Goal: Find specific page/section: Find specific page/section

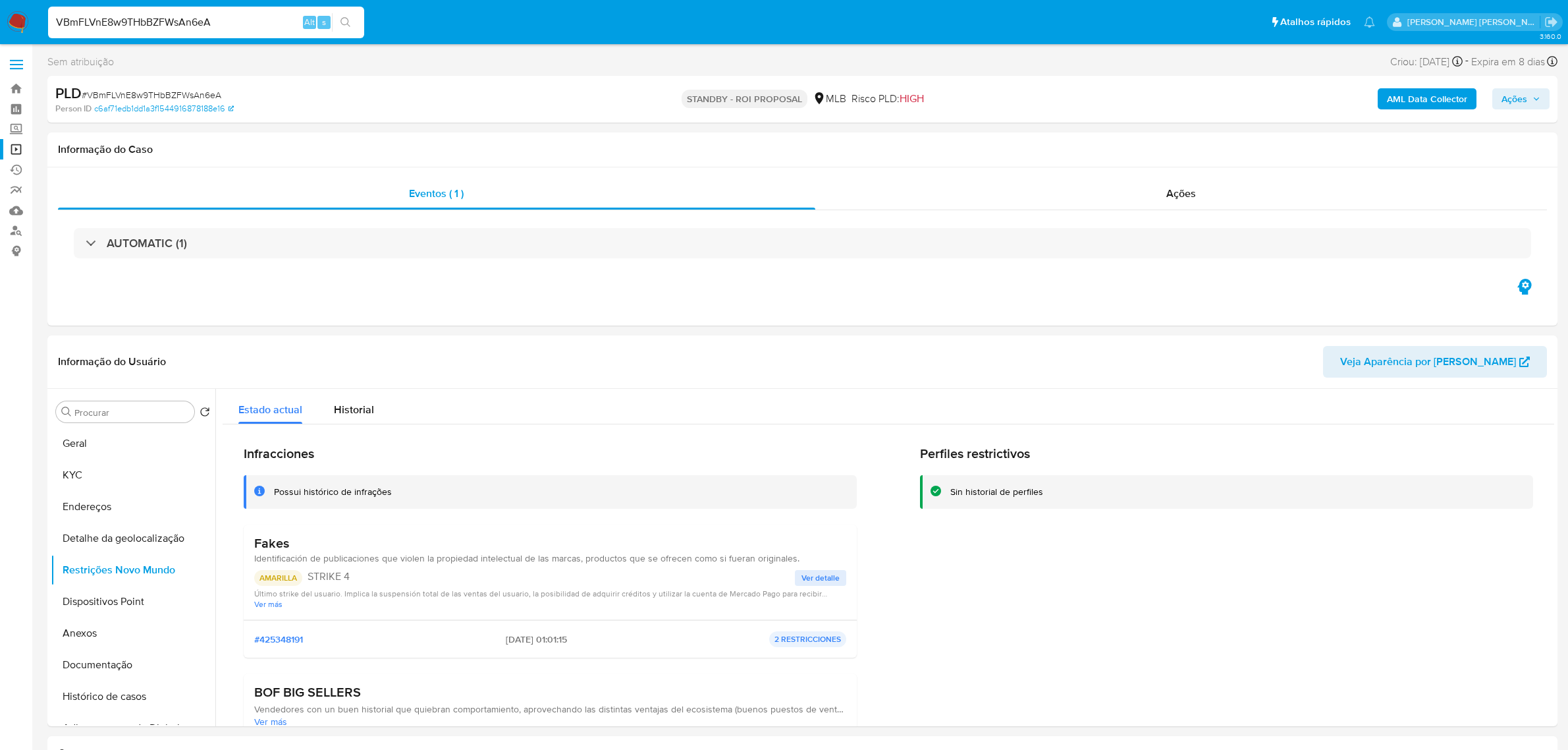
select select "10"
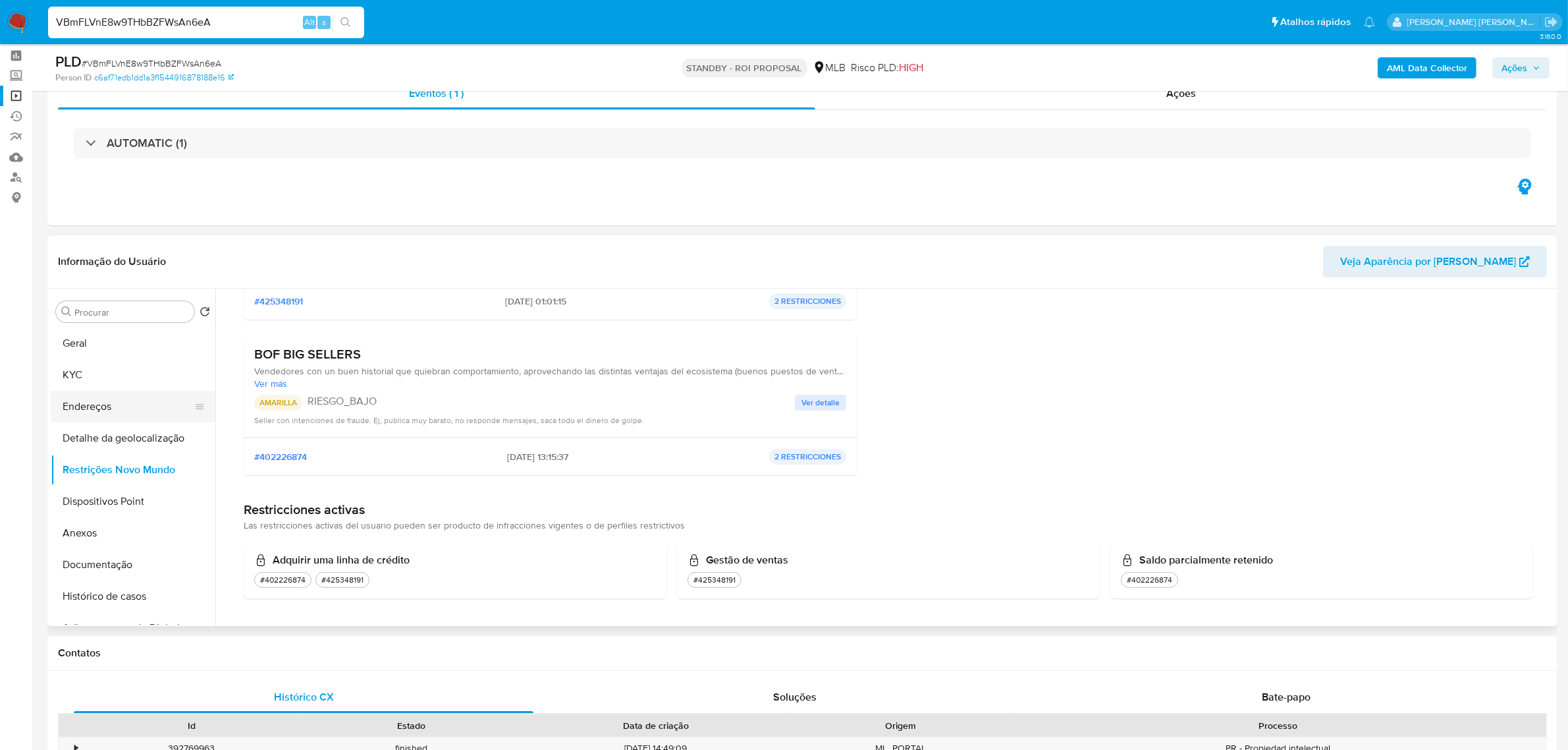
scroll to position [82, 0]
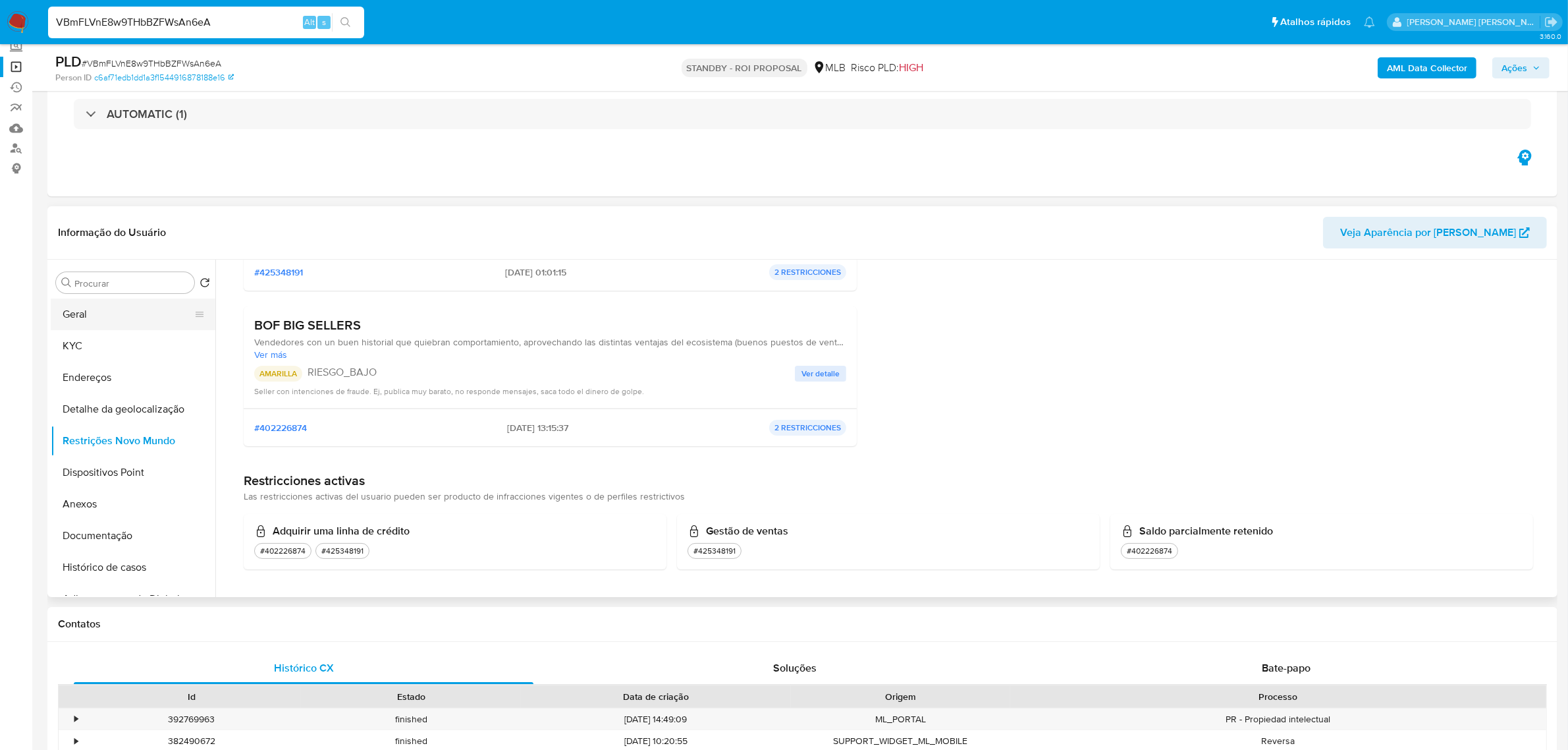
click at [131, 309] on button "Geral" at bounding box center [128, 314] width 154 height 31
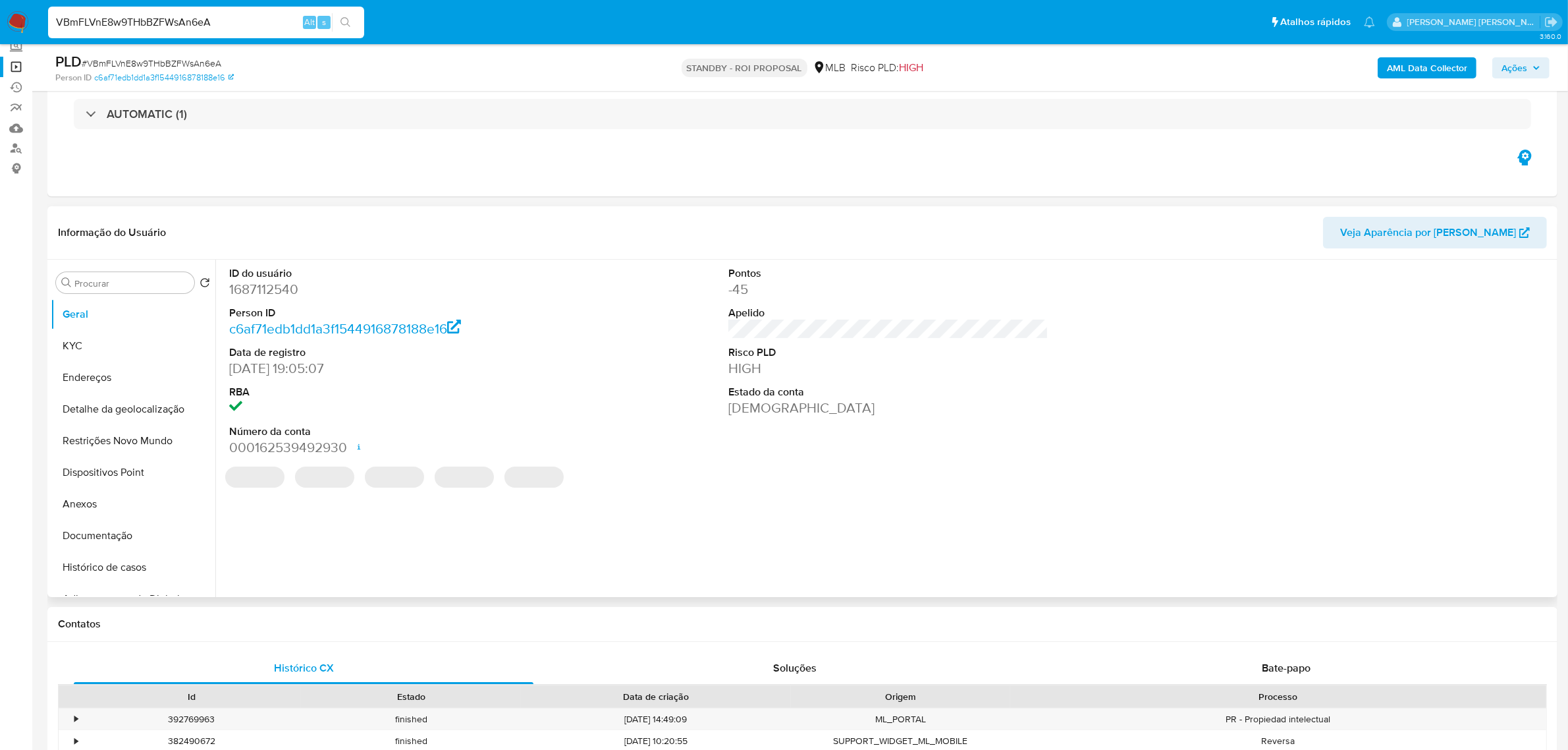
click at [438, 215] on div "Informação do Usuário Veja Aparência por [PERSON_NAME]" at bounding box center [802, 233] width 1510 height 53
click at [105, 349] on button "KYC" at bounding box center [128, 346] width 154 height 31
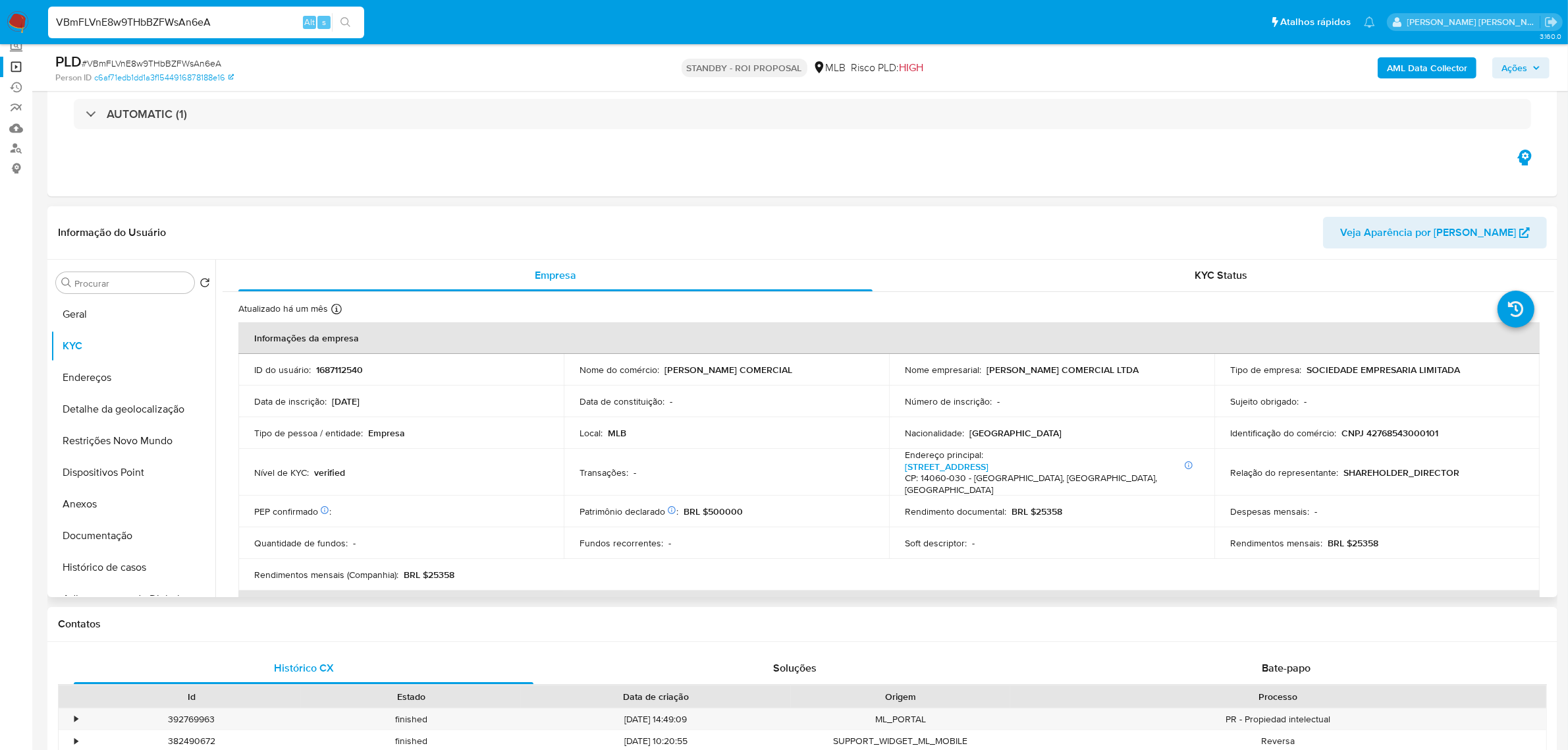
click at [436, 217] on header "Informação do Usuário Veja Aparência por [PERSON_NAME]" at bounding box center [802, 233] width 1489 height 31
click at [257, 25] on input "VBmFLVnE8w9THbBZFWsAn6eA" at bounding box center [206, 22] width 316 height 17
paste input "37KDVaWxSQSWNhAOoE81oJts"
type input "37KDVaWxSQSWNhAOoE81oJts"
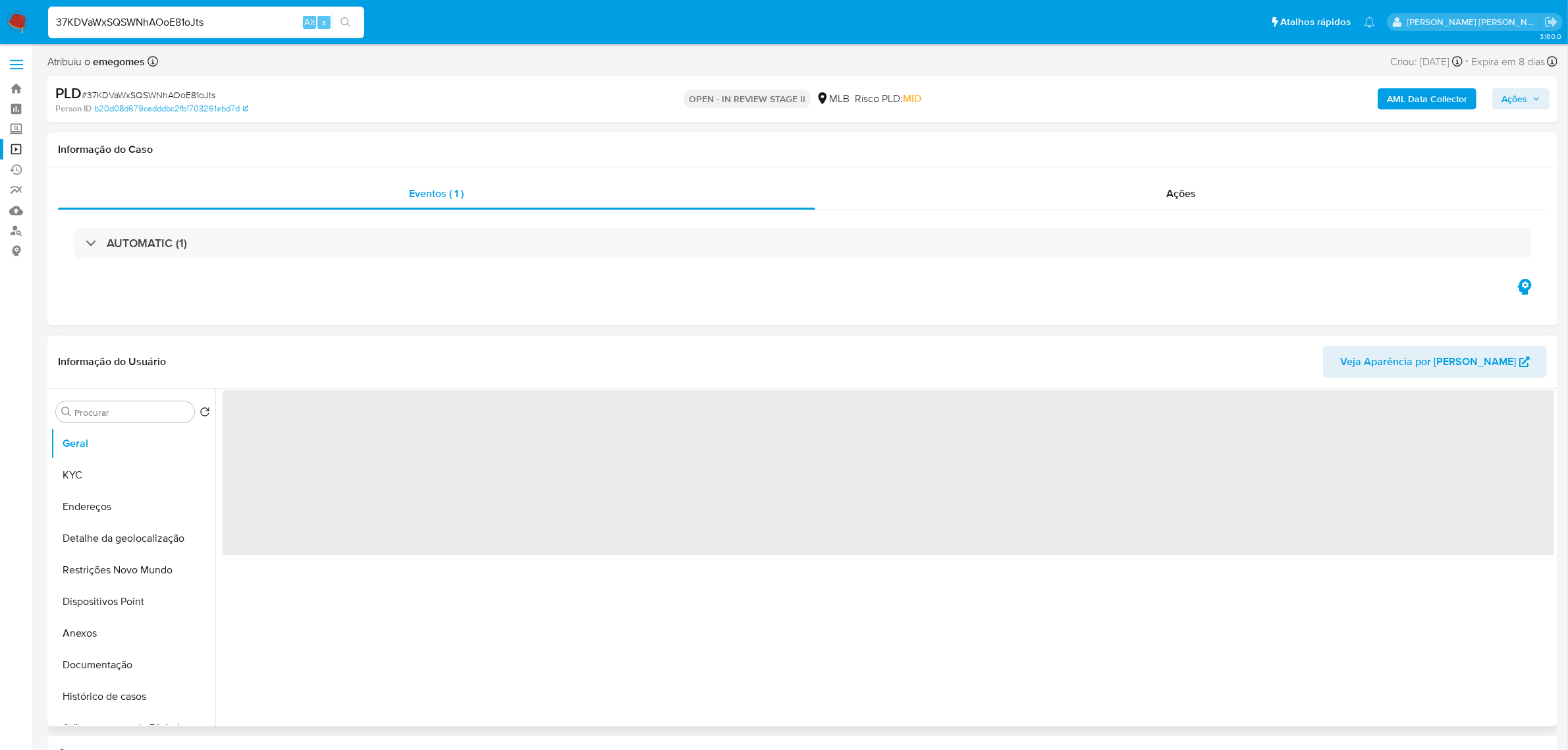
select select "10"
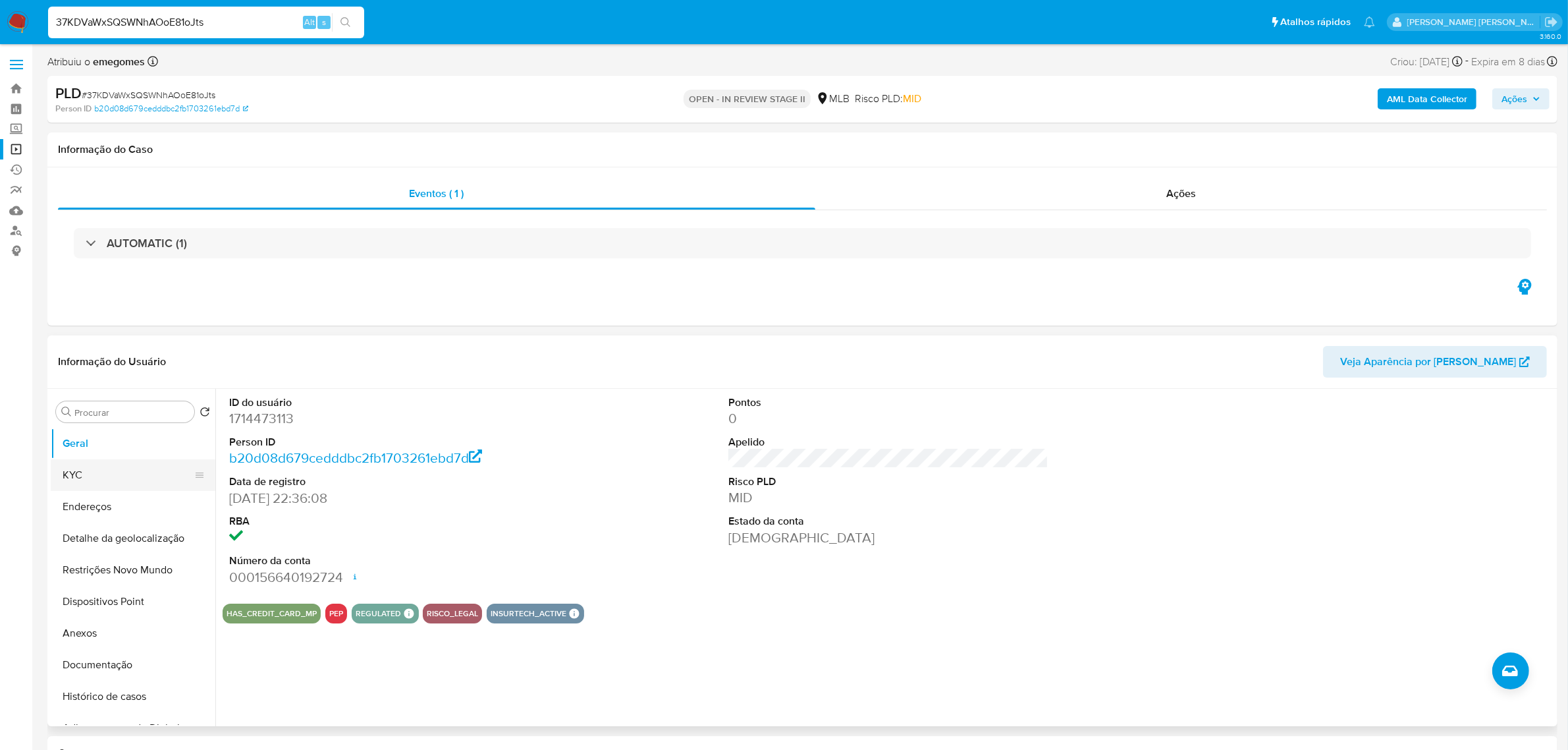
click at [75, 473] on button "KYC" at bounding box center [128, 475] width 154 height 31
